Goal: Information Seeking & Learning: Learn about a topic

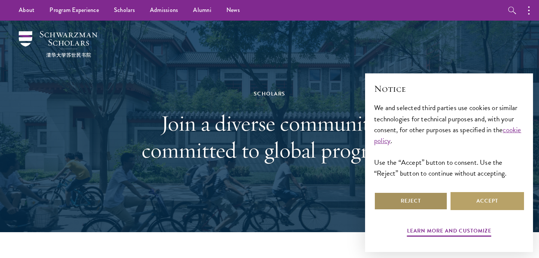
click at [425, 199] on button "Reject" at bounding box center [410, 201] width 73 height 18
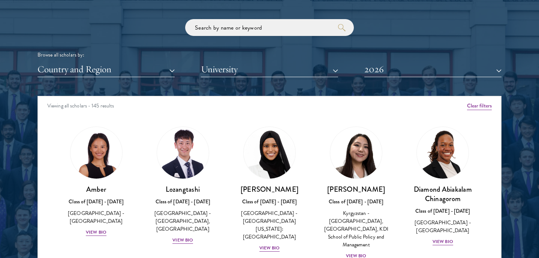
scroll to position [989, 0]
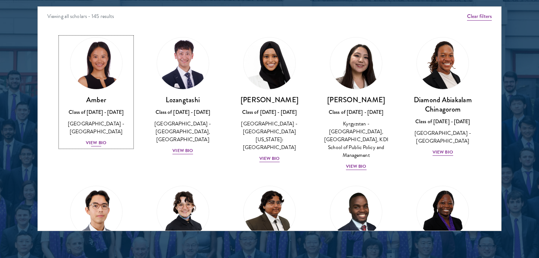
click at [100, 139] on div "View Bio" at bounding box center [96, 142] width 21 height 7
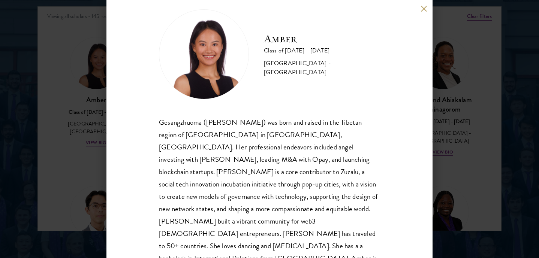
scroll to position [17, 0]
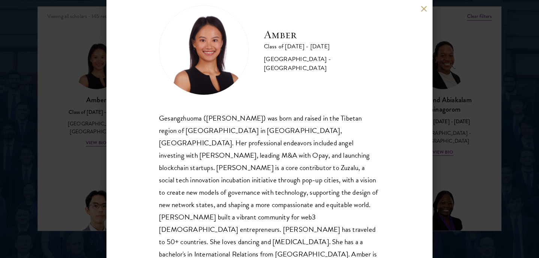
click at [61, 91] on div "Amber Class of 2025 - 2026 China - Peking University Gesangzhuoma (Amber) was b…" at bounding box center [269, 129] width 539 height 258
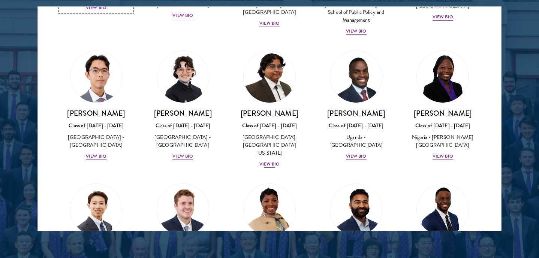
scroll to position [136, 0]
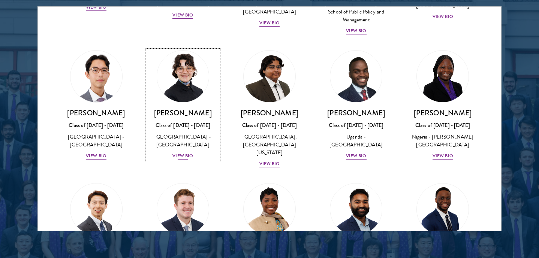
click at [185, 153] on div "View Bio" at bounding box center [182, 156] width 21 height 7
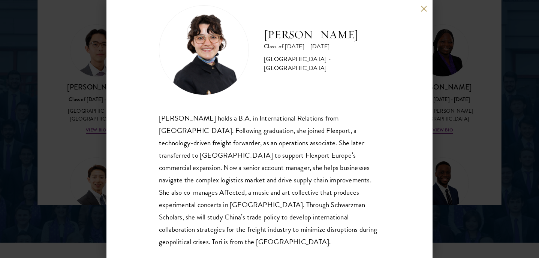
scroll to position [1015, 0]
click at [45, 84] on div "Victoria Agostini Class of 2025 - 2026 United States of America - Pomona Colleg…" at bounding box center [269, 129] width 539 height 258
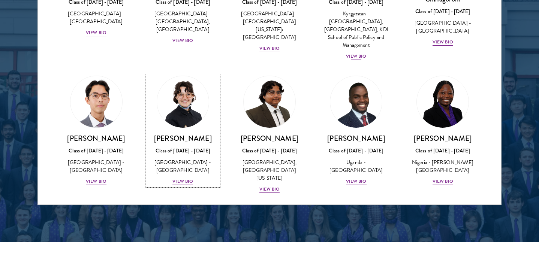
scroll to position [111, 0]
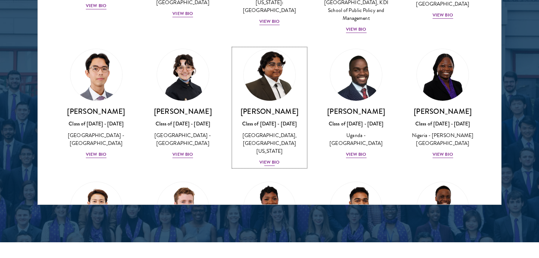
click at [266, 159] on div "View Bio" at bounding box center [269, 162] width 21 height 7
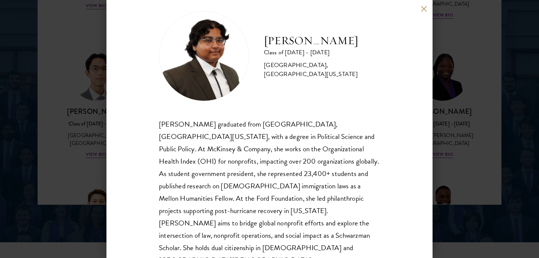
scroll to position [17, 0]
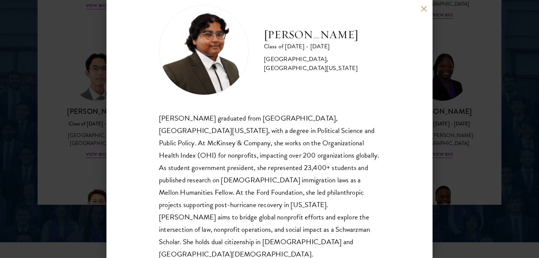
click at [494, 112] on div "Ariana Ahmed Class of 2025 - 2026 United States of America - Hunter College, Th…" at bounding box center [269, 129] width 539 height 258
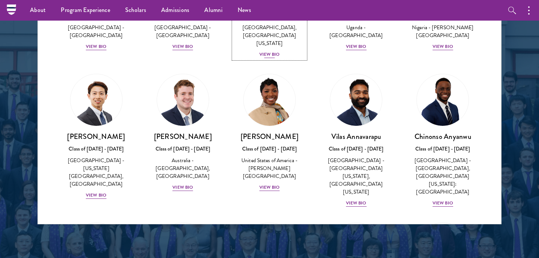
scroll to position [248, 0]
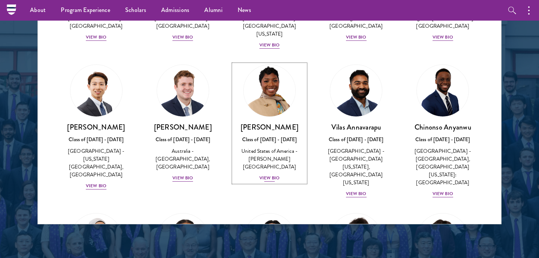
click at [269, 175] on div "View Bio" at bounding box center [269, 178] width 21 height 7
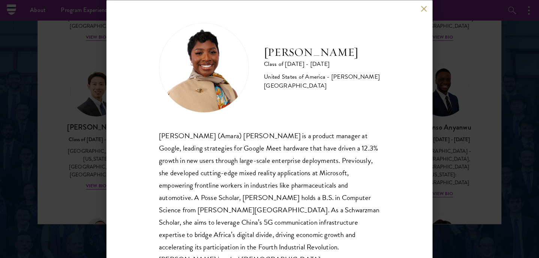
scroll to position [14, 0]
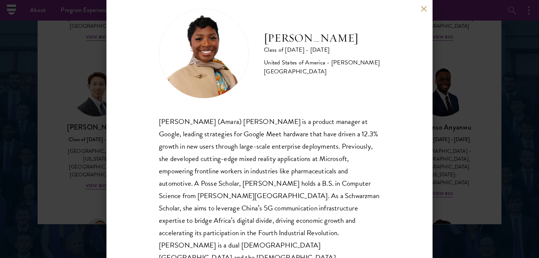
click at [441, 152] on div "Amara Anigbo Class of 2025 - 2026 United States of America - Dickinson College …" at bounding box center [269, 129] width 539 height 258
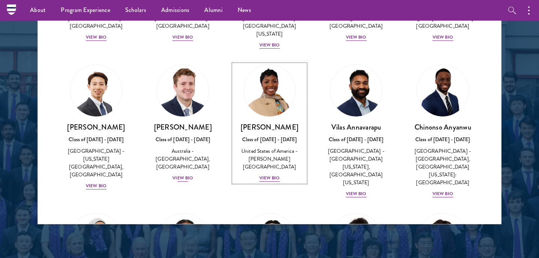
scroll to position [249, 0]
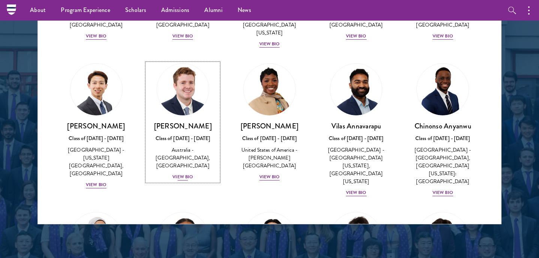
click at [176, 174] on div "View Bio" at bounding box center [182, 177] width 21 height 7
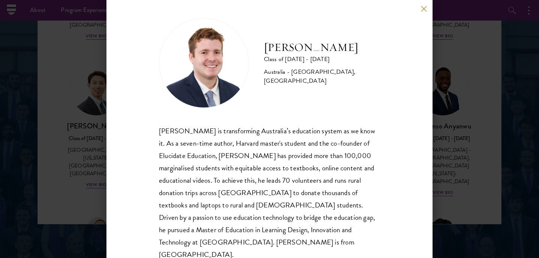
scroll to position [5, 0]
click at [69, 152] on div "Jack Anderson Class of 2025 - 2026 Australia - University of Western Australia,…" at bounding box center [269, 129] width 539 height 258
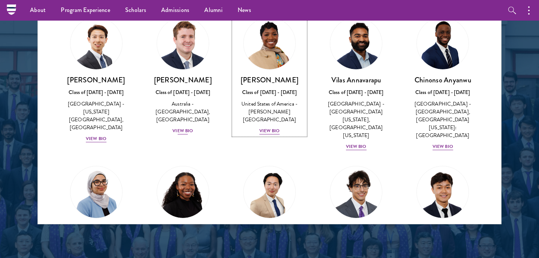
scroll to position [318, 0]
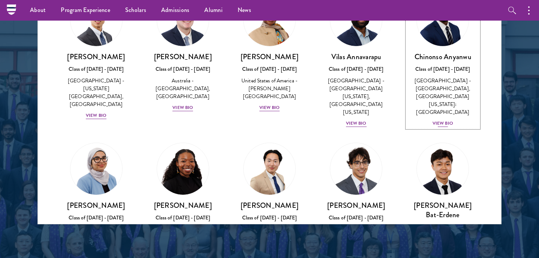
click at [447, 120] on div "View Bio" at bounding box center [443, 123] width 21 height 7
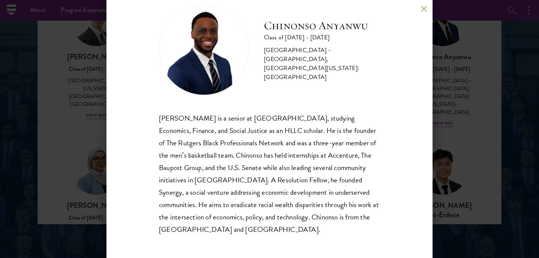
scroll to position [17, 0]
click at [449, 62] on div "Chinonso Anyanwu Class of 2025 - 2026 United States of America - Rutgers, The S…" at bounding box center [269, 129] width 539 height 258
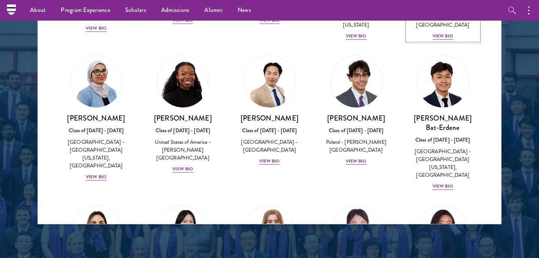
scroll to position [407, 0]
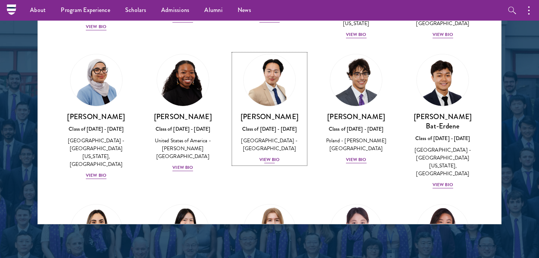
click at [265, 156] on div "View Bio" at bounding box center [269, 159] width 21 height 7
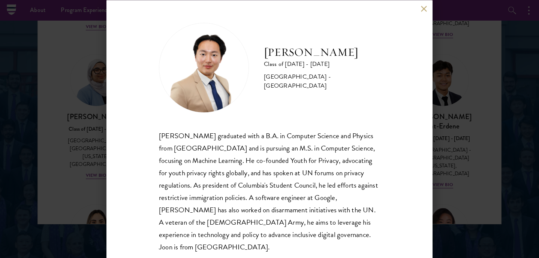
click at [80, 156] on div "Joon Baek Class of 2025 - 2026 South Korea - Columbia University Beom Joon Baek…" at bounding box center [269, 129] width 539 height 258
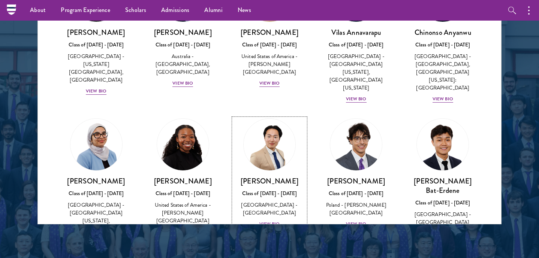
scroll to position [354, 0]
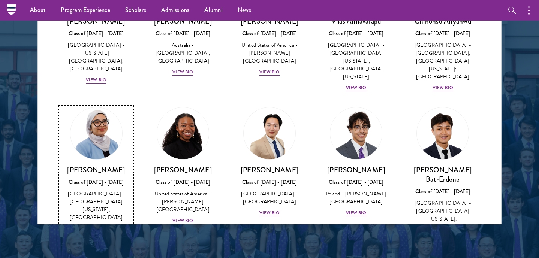
click at [97, 225] on div "View Bio" at bounding box center [96, 228] width 21 height 7
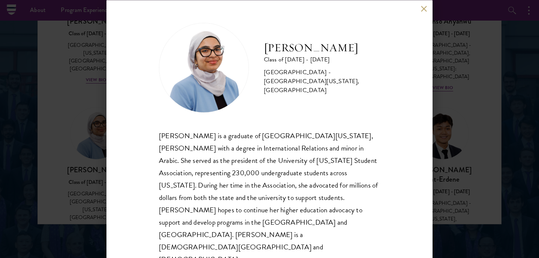
click at [499, 67] on div "Celene Aridin Class of 2025 - 2026 United States of America - University of Cal…" at bounding box center [269, 129] width 539 height 258
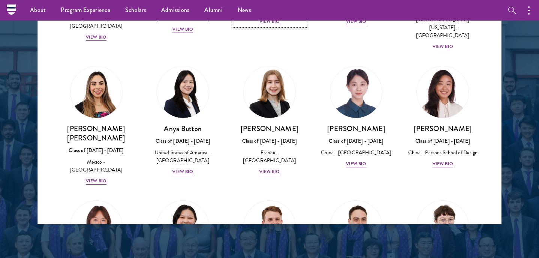
scroll to position [547, 0]
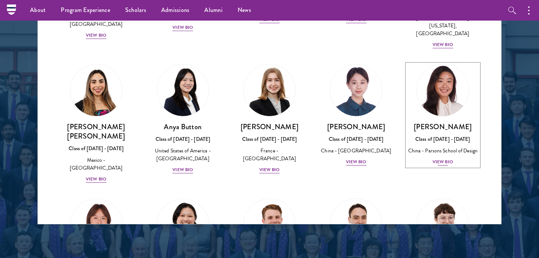
click at [436, 159] on div "View Bio" at bounding box center [443, 162] width 21 height 7
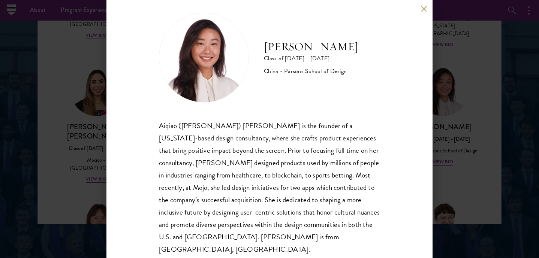
scroll to position [17, 0]
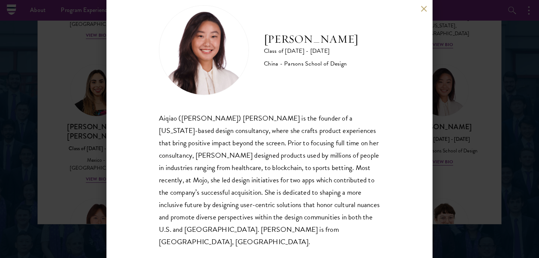
click at [42, 88] on div "Melinda Chen Class of 2025 - 2026 China - Parsons School of Design Aiqiao (Meli…" at bounding box center [269, 129] width 539 height 258
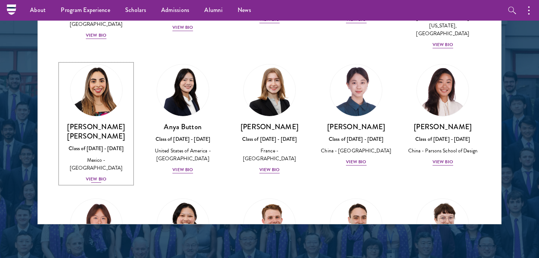
click at [65, 145] on div "Class of [DATE] - [DATE]" at bounding box center [96, 149] width 72 height 8
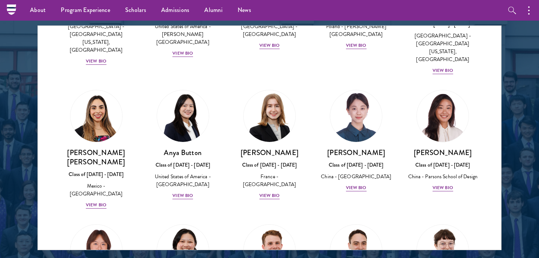
scroll to position [968, 0]
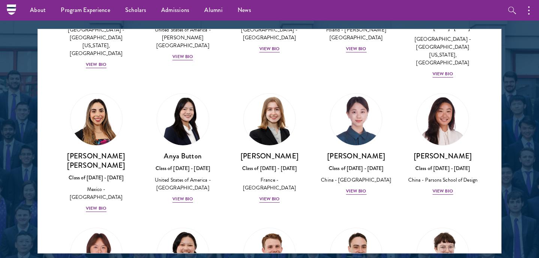
scroll to position [940, 0]
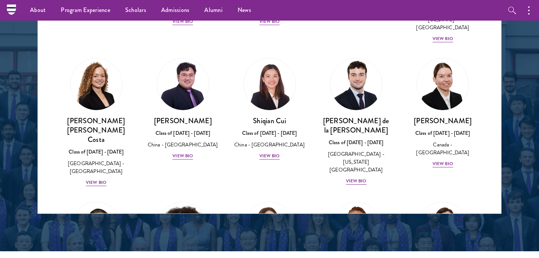
scroll to position [829, 0]
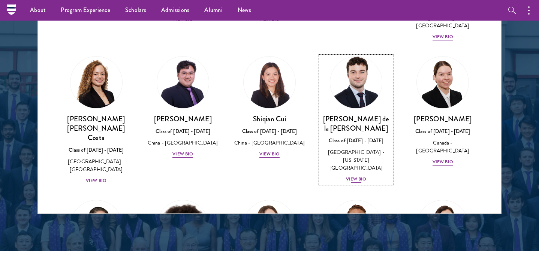
click at [357, 176] on div "View Bio" at bounding box center [356, 179] width 21 height 7
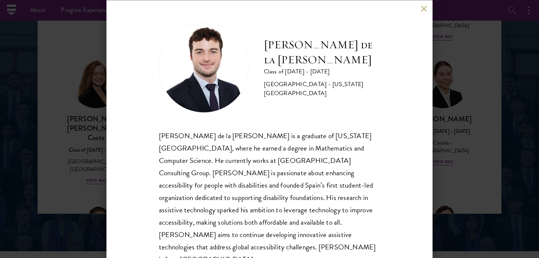
click at [464, 112] on div "[PERSON_NAME] de la [PERSON_NAME] Class of [DATE] - [DATE] [GEOGRAPHIC_DATA] - …" at bounding box center [269, 129] width 539 height 258
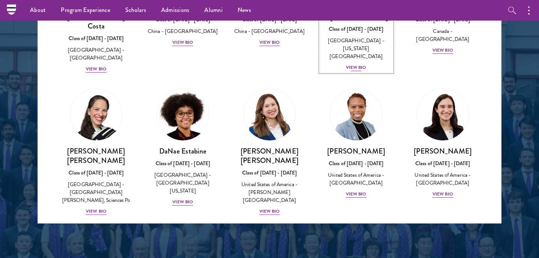
scroll to position [952, 0]
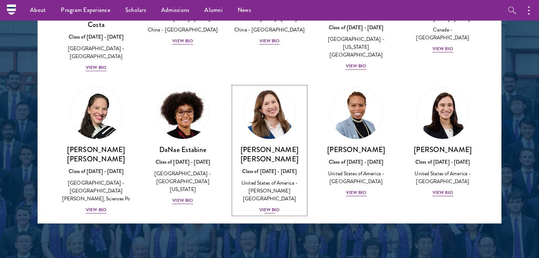
click at [272, 207] on div "View Bio" at bounding box center [269, 210] width 21 height 7
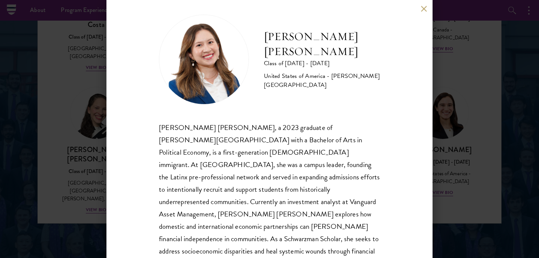
scroll to position [13, 0]
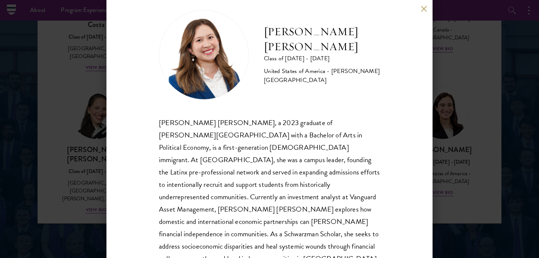
click at [502, 99] on div "[PERSON_NAME] [PERSON_NAME] Class of [DATE] - [DATE] [GEOGRAPHIC_DATA] - [PERSO…" at bounding box center [269, 129] width 539 height 258
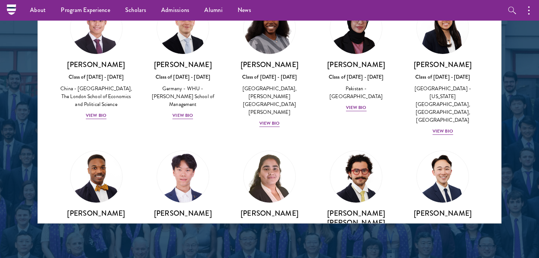
scroll to position [1531, 0]
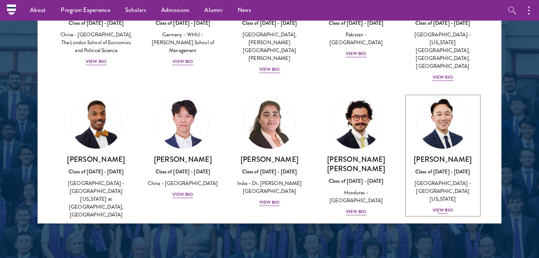
click at [442, 207] on div "View Bio" at bounding box center [443, 210] width 21 height 7
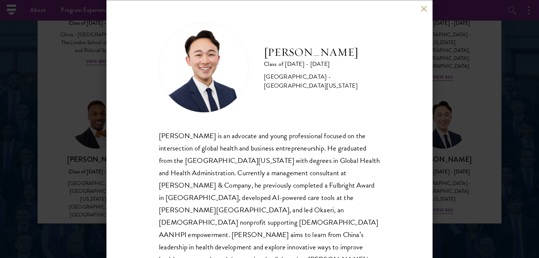
click at [473, 117] on div "[PERSON_NAME] Class of [DATE] - [DATE] [GEOGRAPHIC_DATA] - [GEOGRAPHIC_DATA][US…" at bounding box center [269, 129] width 539 height 258
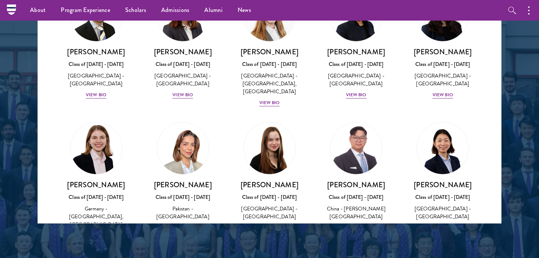
scroll to position [1789, 0]
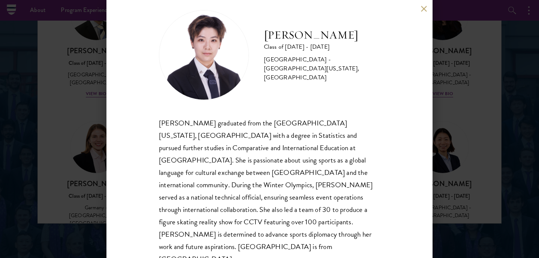
scroll to position [17, 0]
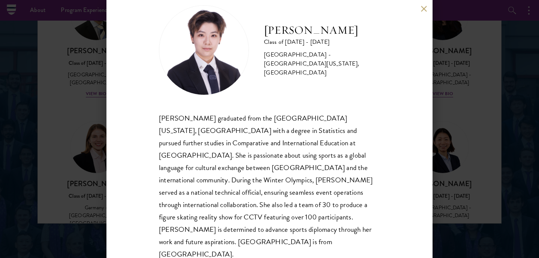
drag, startPoint x: 80, startPoint y: 166, endPoint x: 381, endPoint y: 16, distance: 336.4
click at [80, 166] on div "[PERSON_NAME] Class of [DATE] - [DATE] [GEOGRAPHIC_DATA] - [GEOGRAPHIC_DATA][US…" at bounding box center [269, 129] width 539 height 258
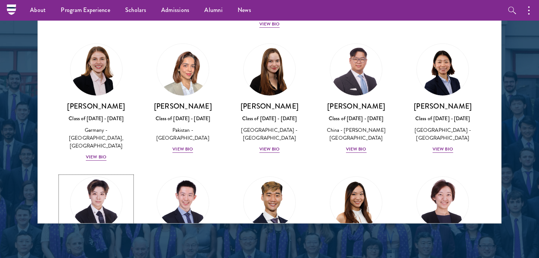
scroll to position [1867, 0]
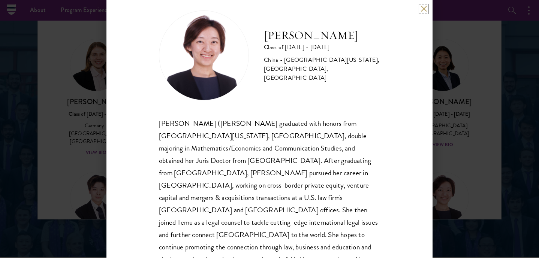
scroll to position [17, 0]
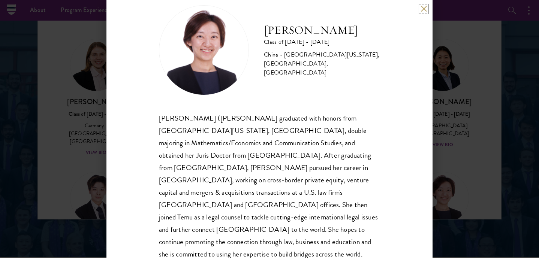
click at [422, 8] on button at bounding box center [424, 9] width 6 height 6
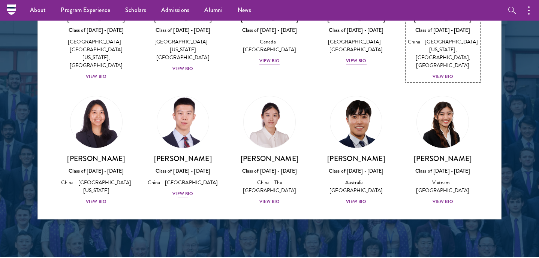
scroll to position [2109, 0]
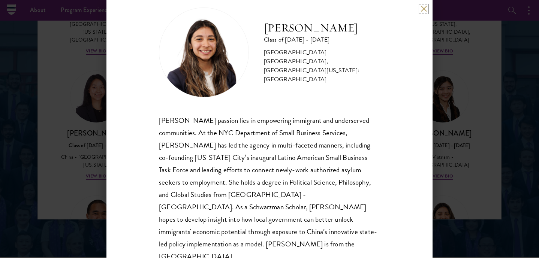
scroll to position [17, 0]
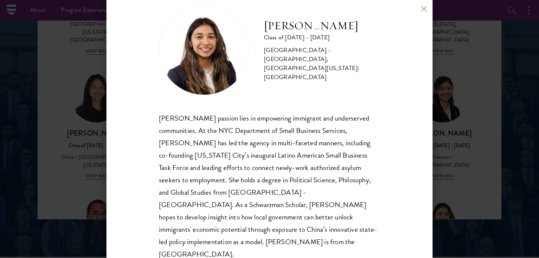
click at [452, 153] on div "[PERSON_NAME] Class of [DATE] - [DATE] [GEOGRAPHIC_DATA] - [GEOGRAPHIC_DATA], […" at bounding box center [269, 129] width 539 height 258
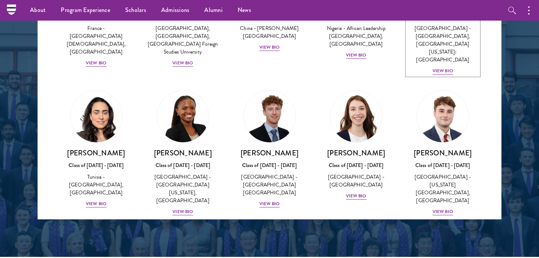
scroll to position [2365, 0]
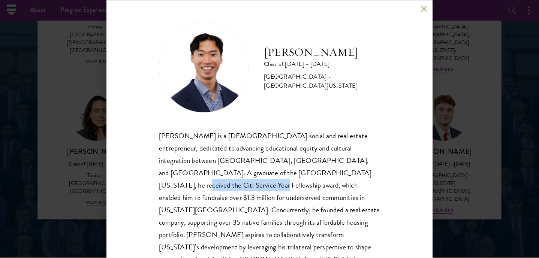
drag, startPoint x: 263, startPoint y: 171, endPoint x: 340, endPoint y: 173, distance: 77.2
click at [340, 173] on div "[PERSON_NAME] is a [DEMOGRAPHIC_DATA] social and real estate entrepreneur, dedi…" at bounding box center [269, 197] width 221 height 136
copy div "Citi Service Year Fellowship"
click at [94, 84] on div "[PERSON_NAME] Class of [DATE] - [DATE] [GEOGRAPHIC_DATA] - [GEOGRAPHIC_DATA][US…" at bounding box center [269, 129] width 539 height 258
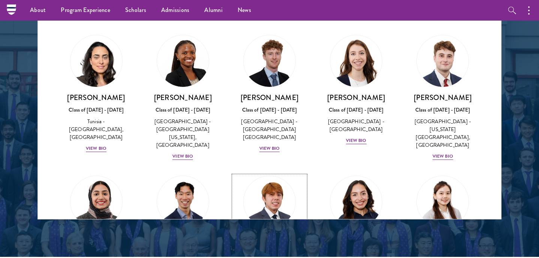
scroll to position [2420, 0]
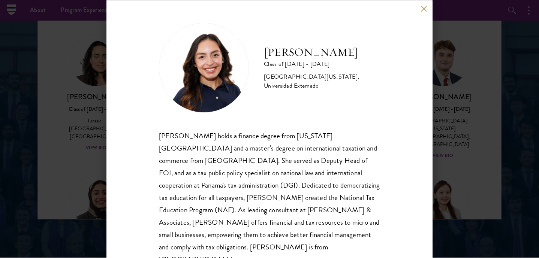
click at [445, 119] on div "[PERSON_NAME] Class of [DATE] - [DATE] [GEOGRAPHIC_DATA] - [US_STATE][GEOGRAPHI…" at bounding box center [269, 129] width 539 height 258
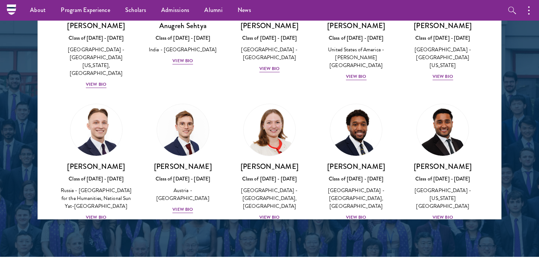
scroll to position [3173, 0]
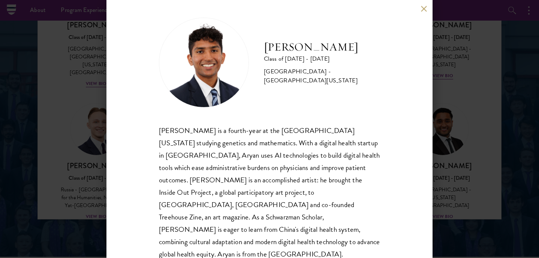
scroll to position [5, 0]
click at [447, 115] on div "[PERSON_NAME] Class of [DATE] - [DATE] [GEOGRAPHIC_DATA] - [GEOGRAPHIC_DATA][US…" at bounding box center [269, 129] width 539 height 258
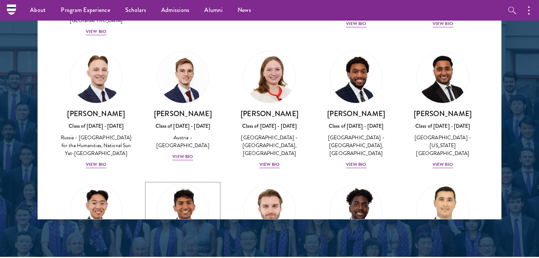
scroll to position [3261, 0]
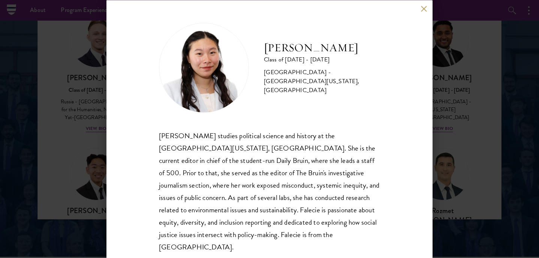
scroll to position [5, 0]
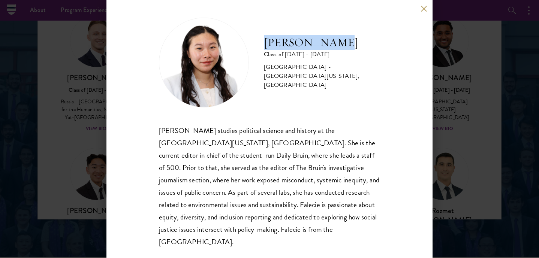
drag, startPoint x: 337, startPoint y: 48, endPoint x: 263, endPoint y: 46, distance: 73.5
click at [264, 46] on h2 "[PERSON_NAME]" at bounding box center [322, 42] width 116 height 15
copy h2 "[PERSON_NAME]"
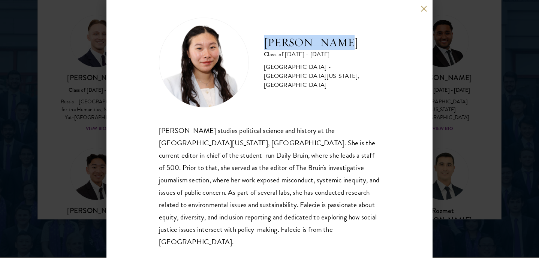
scroll to position [1018, 0]
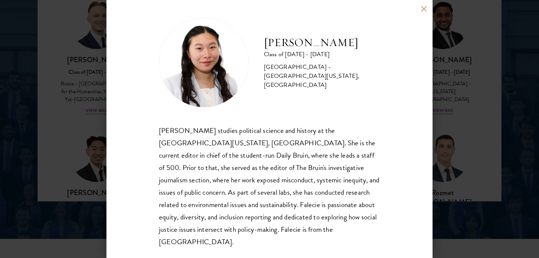
click at [84, 145] on div "[PERSON_NAME] Class of [DATE] - [DATE] [GEOGRAPHIC_DATA] - [GEOGRAPHIC_DATA][US…" at bounding box center [269, 129] width 539 height 258
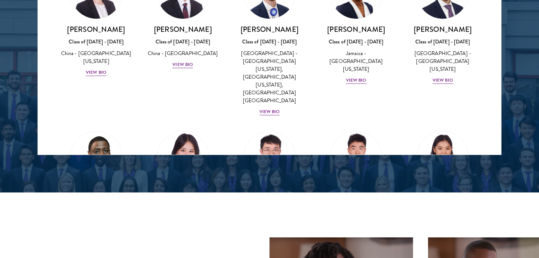
scroll to position [1088, 0]
